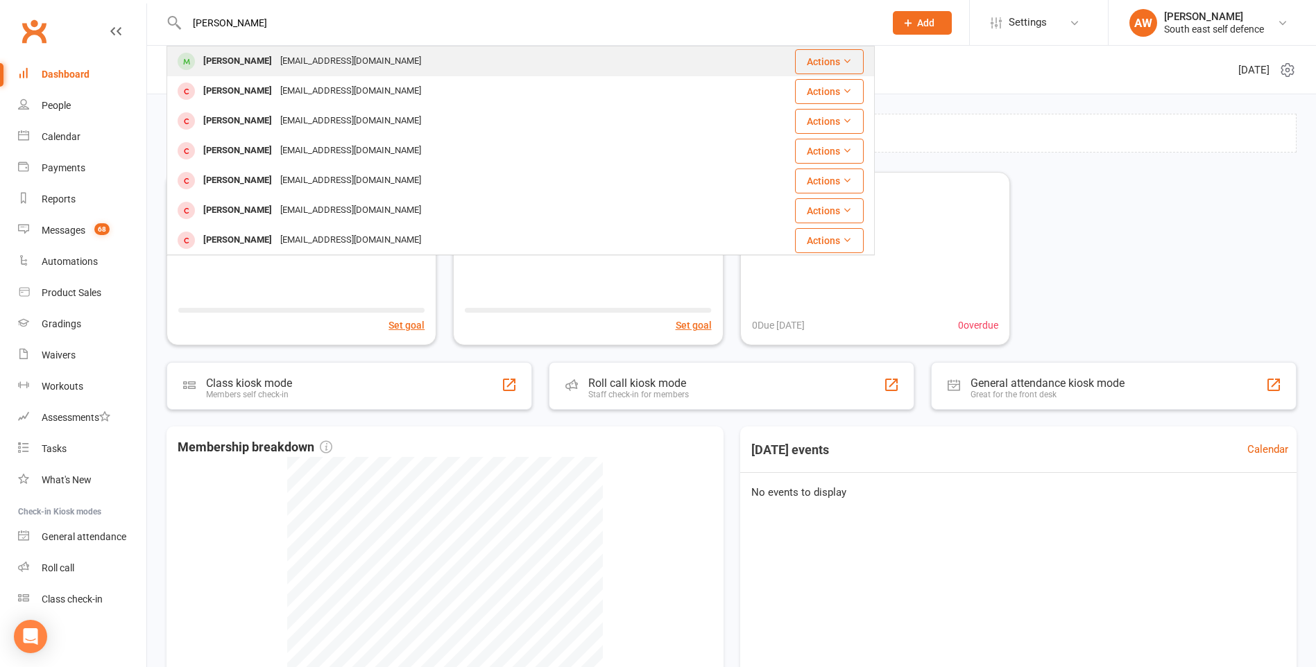
type input "[PERSON_NAME]"
click at [222, 64] on div "[PERSON_NAME]" at bounding box center [237, 61] width 77 height 20
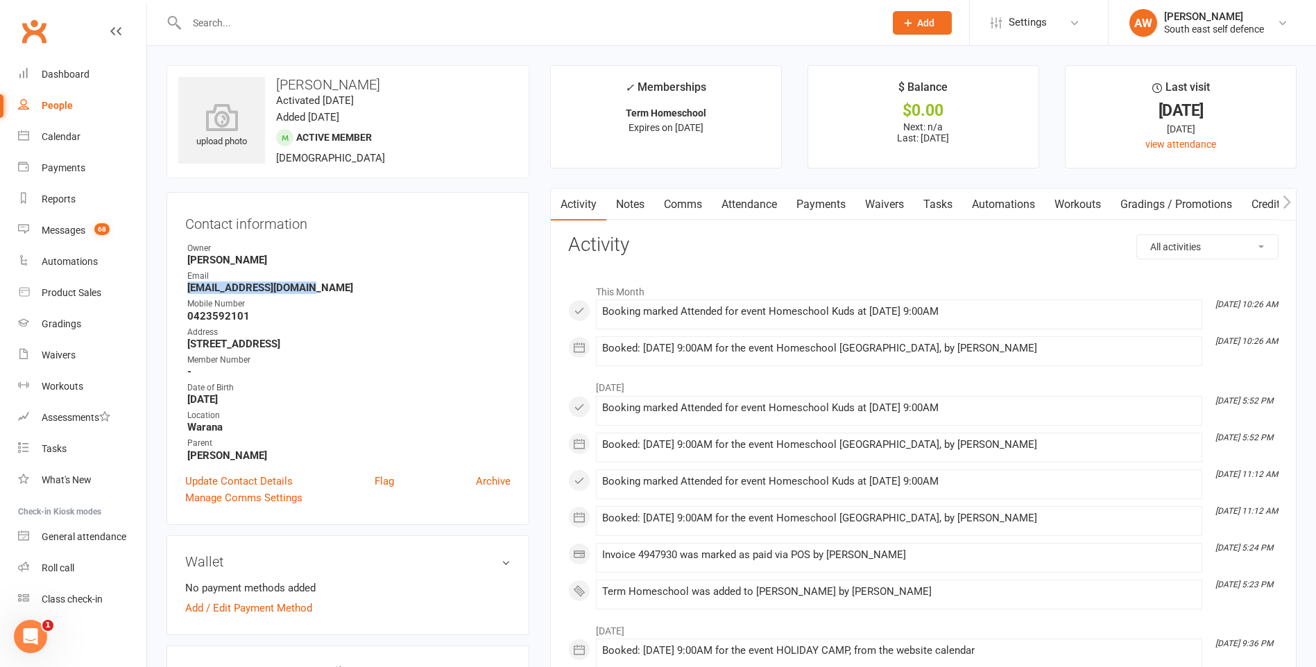
drag, startPoint x: 309, startPoint y: 288, endPoint x: 184, endPoint y: 289, distance: 124.9
click at [184, 289] on div "Contact information Owner [PERSON_NAME] Email [EMAIL_ADDRESS][DOMAIN_NAME] Mobi…" at bounding box center [347, 358] width 363 height 333
drag, startPoint x: 184, startPoint y: 289, endPoint x: 228, endPoint y: 289, distance: 43.7
copy strong "[EMAIL_ADDRESS][DOMAIN_NAME]"
drag, startPoint x: 257, startPoint y: 458, endPoint x: 214, endPoint y: 454, distance: 43.9
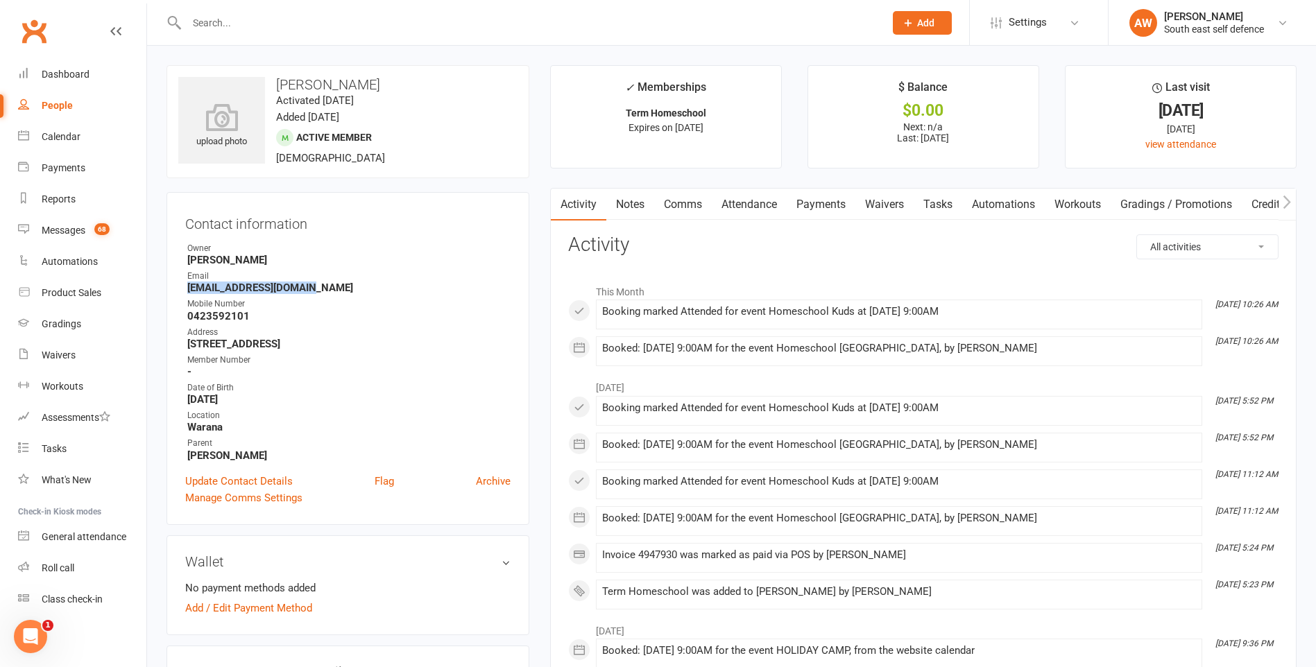
click at [214, 454] on strong "[PERSON_NAME]" at bounding box center [348, 455] width 323 height 12
drag, startPoint x: 214, startPoint y: 454, endPoint x: 231, endPoint y: 453, distance: 17.4
copy strong "Lieschke"
